Goal: Navigation & Orientation: Find specific page/section

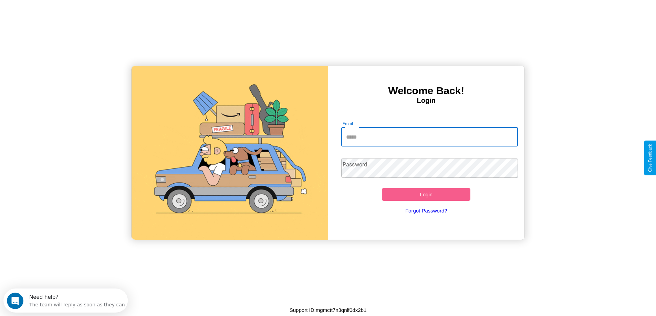
click at [429, 137] on input "Email" at bounding box center [429, 136] width 177 height 19
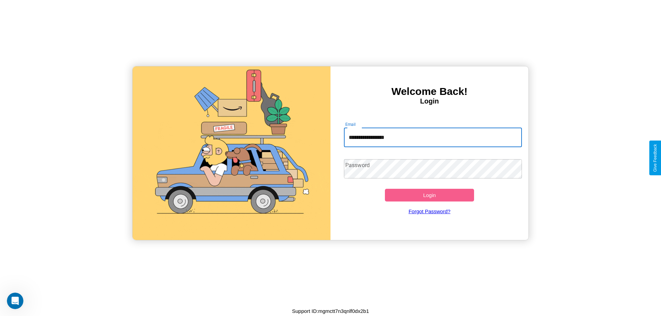
type input "**********"
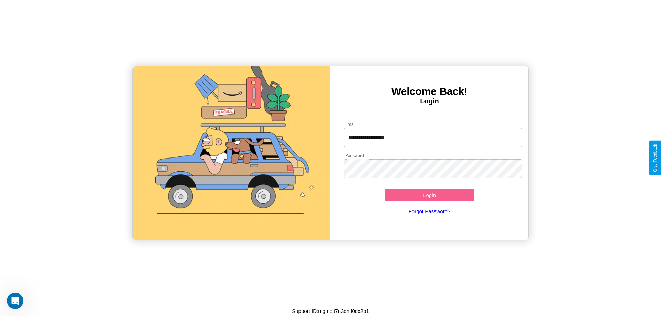
click at [429, 195] on button "Login" at bounding box center [429, 195] width 89 height 13
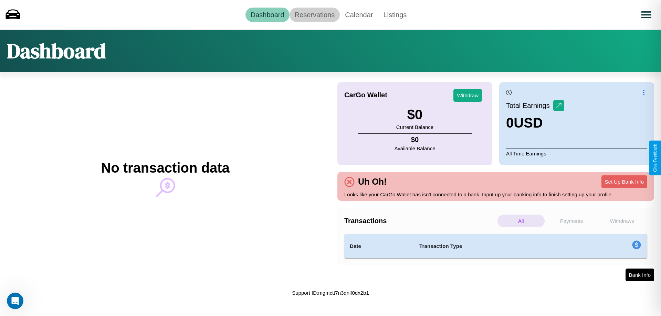
click at [314, 14] on link "Reservations" at bounding box center [314, 15] width 51 height 14
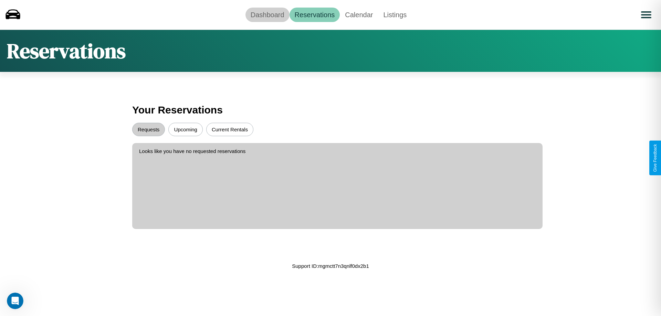
click at [267, 14] on link "Dashboard" at bounding box center [267, 15] width 44 height 14
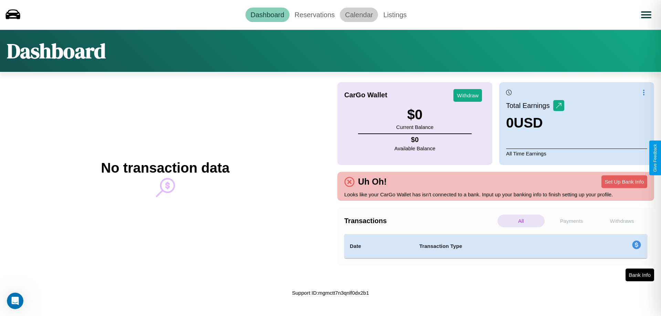
click at [359, 14] on link "Calendar" at bounding box center [359, 15] width 38 height 14
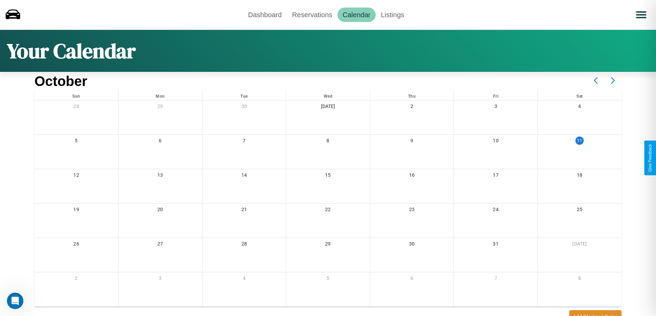
click at [613, 81] on icon at bounding box center [612, 80] width 17 height 17
